Goal: Task Accomplishment & Management: Complete application form

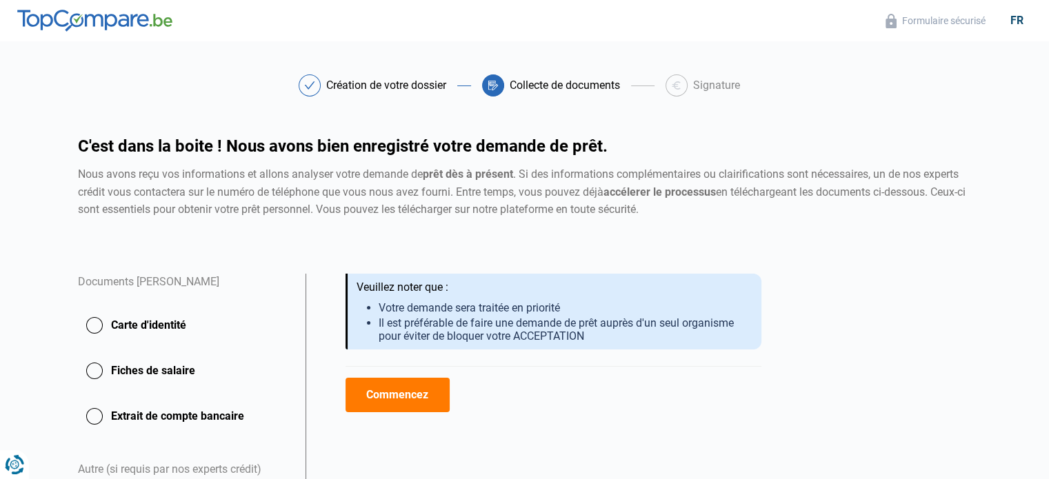
click at [91, 323] on button "Carte d'identité" at bounding box center [183, 325] width 211 height 34
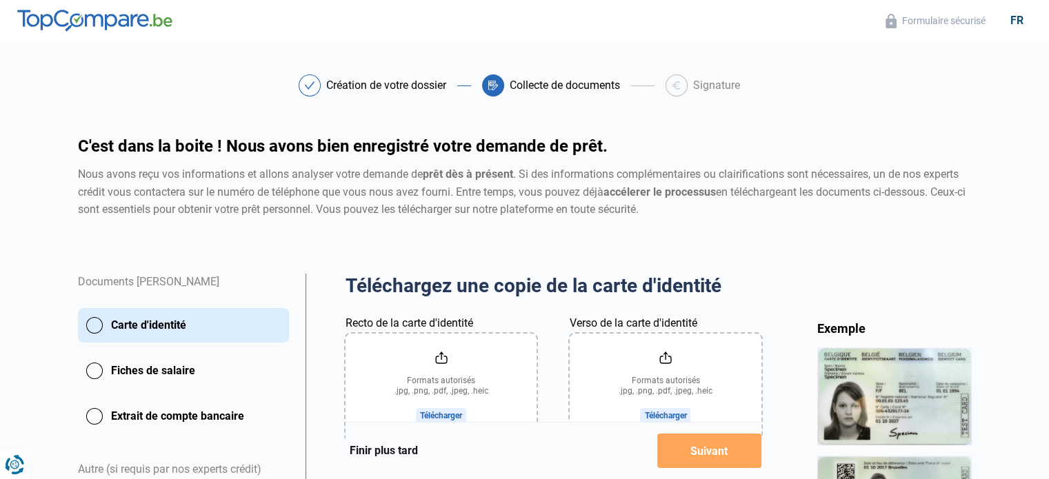
click at [443, 401] on input "Recto de la carte d'identité" at bounding box center [441, 388] width 191 height 108
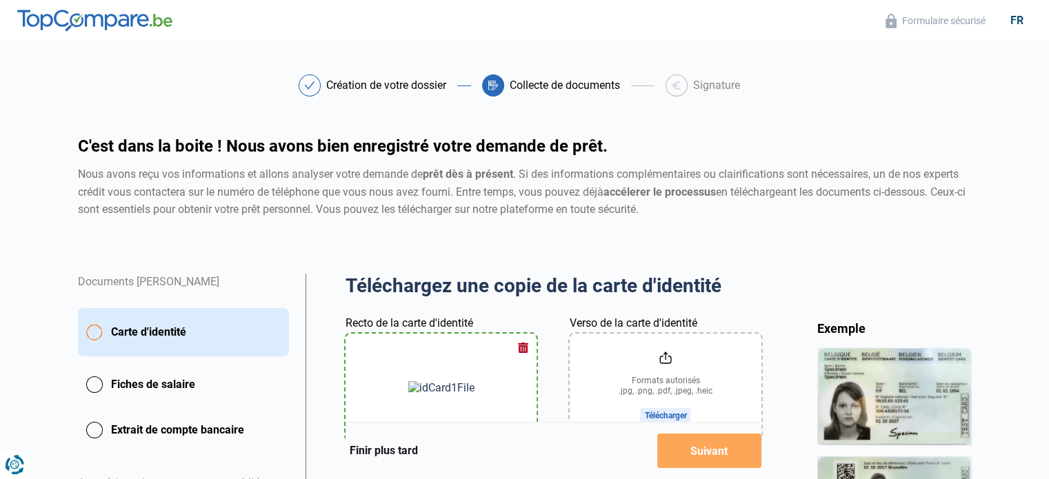
click at [701, 405] on input "Verso de la carte d'identité" at bounding box center [665, 388] width 191 height 108
type input "C:\fakepath\Carte d'identité.jpg"
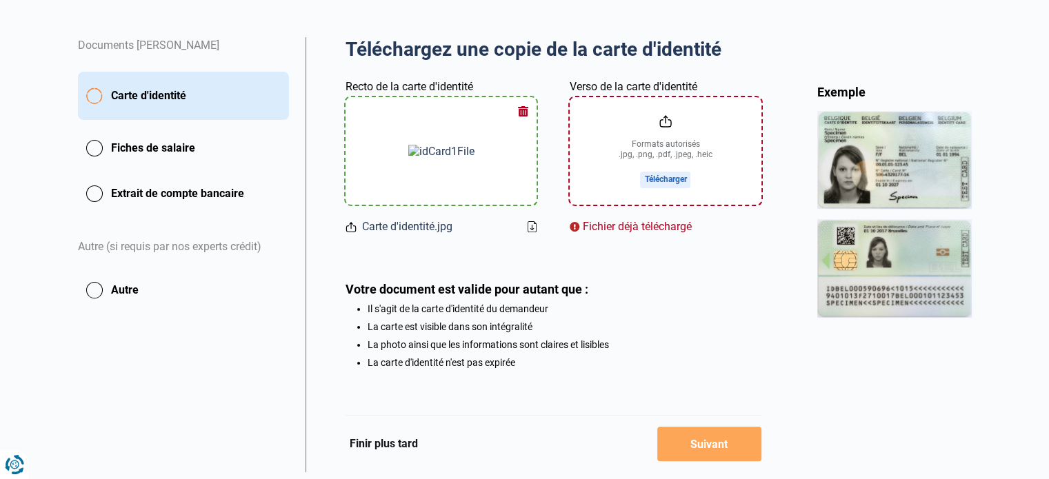
scroll to position [279, 0]
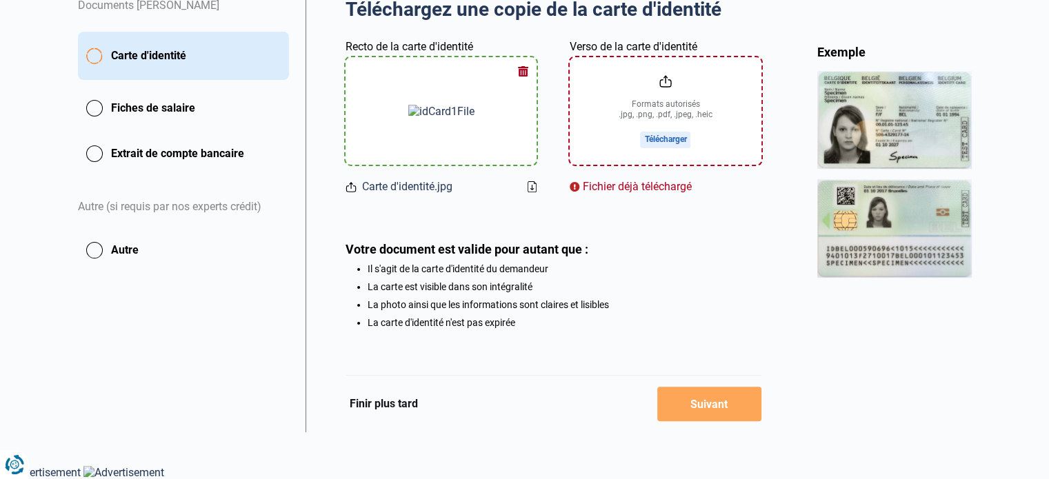
click at [397, 402] on button "Finir plus tard" at bounding box center [384, 404] width 77 height 18
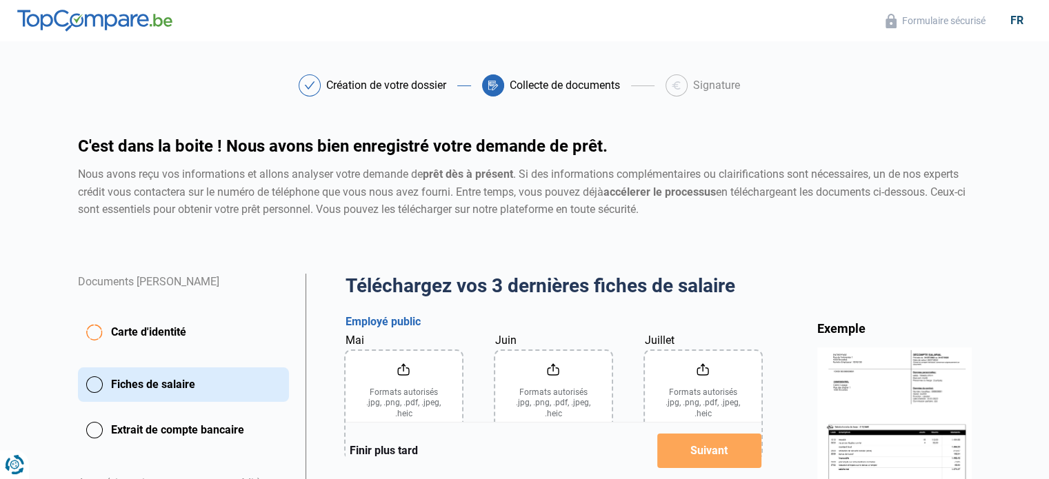
click at [403, 382] on input "Mai" at bounding box center [404, 405] width 117 height 108
click at [415, 401] on input "Mai" at bounding box center [404, 405] width 117 height 108
click at [421, 403] on input "Mai" at bounding box center [404, 405] width 117 height 108
